Goal: Navigation & Orientation: Find specific page/section

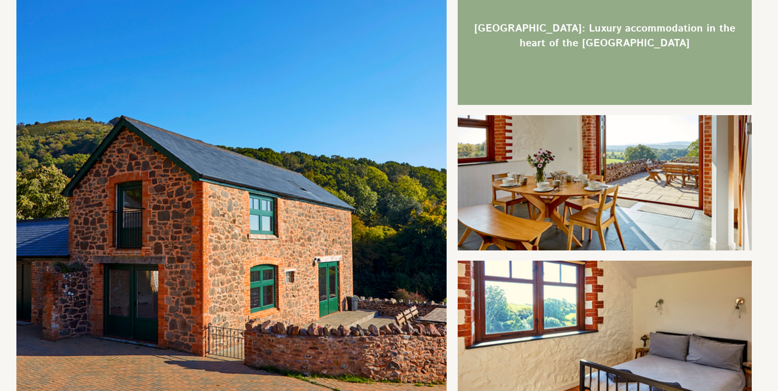
scroll to position [123, 0]
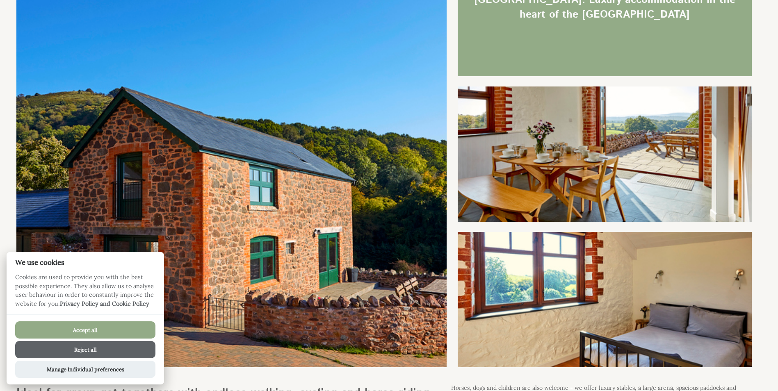
click at [105, 334] on button "Accept all" at bounding box center [85, 329] width 140 height 17
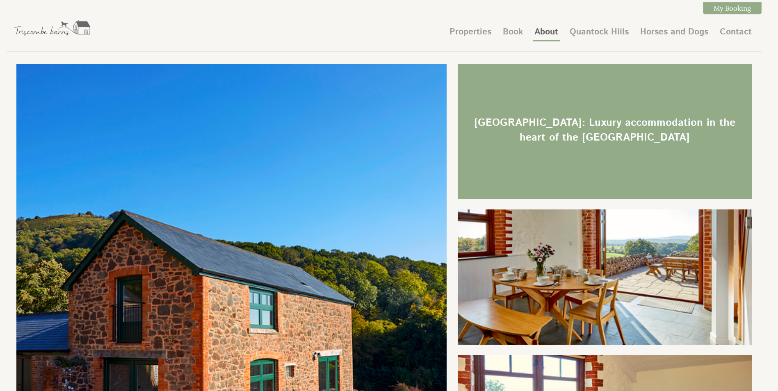
click at [546, 27] on link "About" at bounding box center [546, 32] width 24 height 12
